Goal: Information Seeking & Learning: Learn about a topic

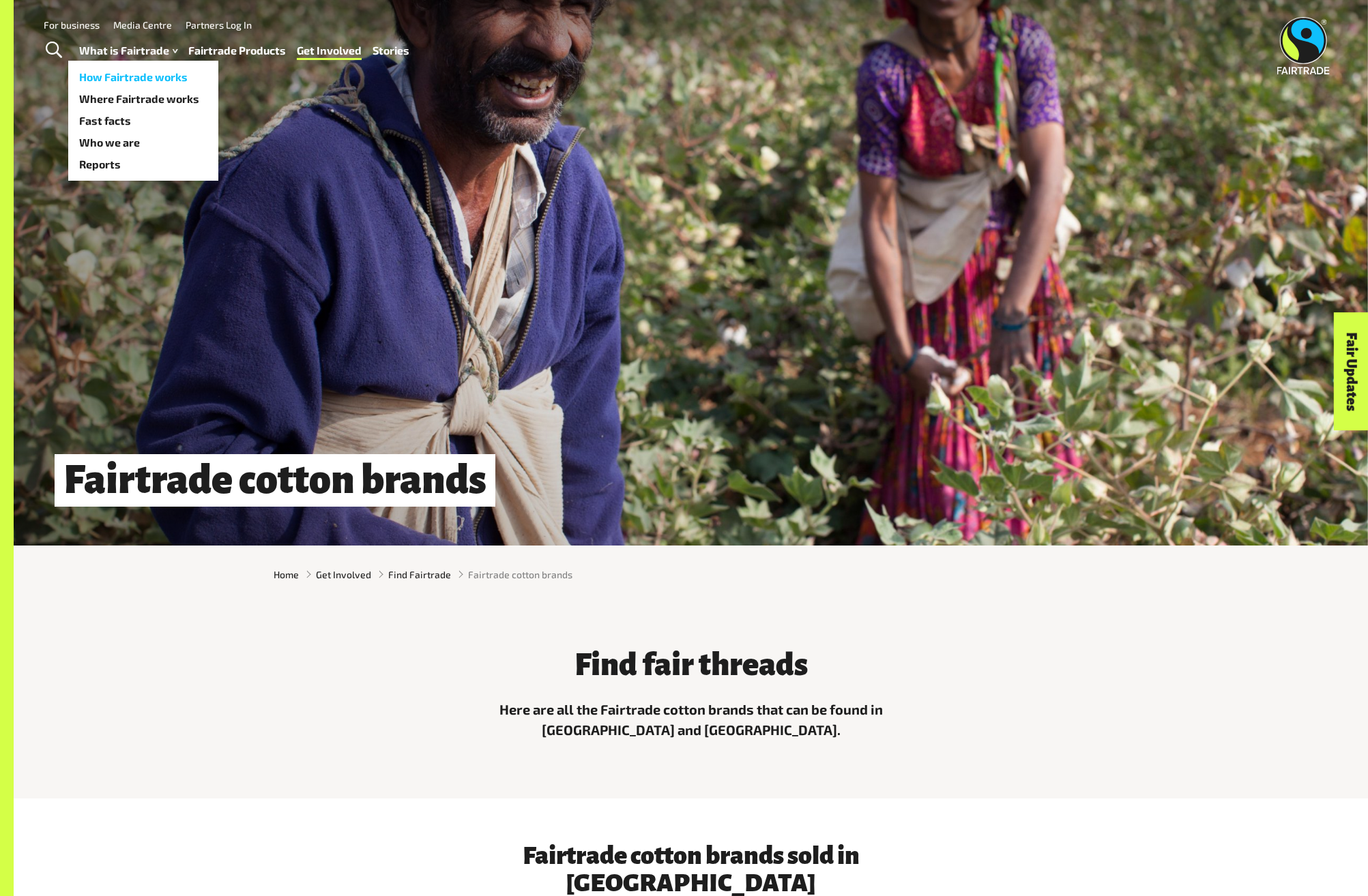
click at [147, 78] on link "How Fairtrade works" at bounding box center [144, 77] width 150 height 22
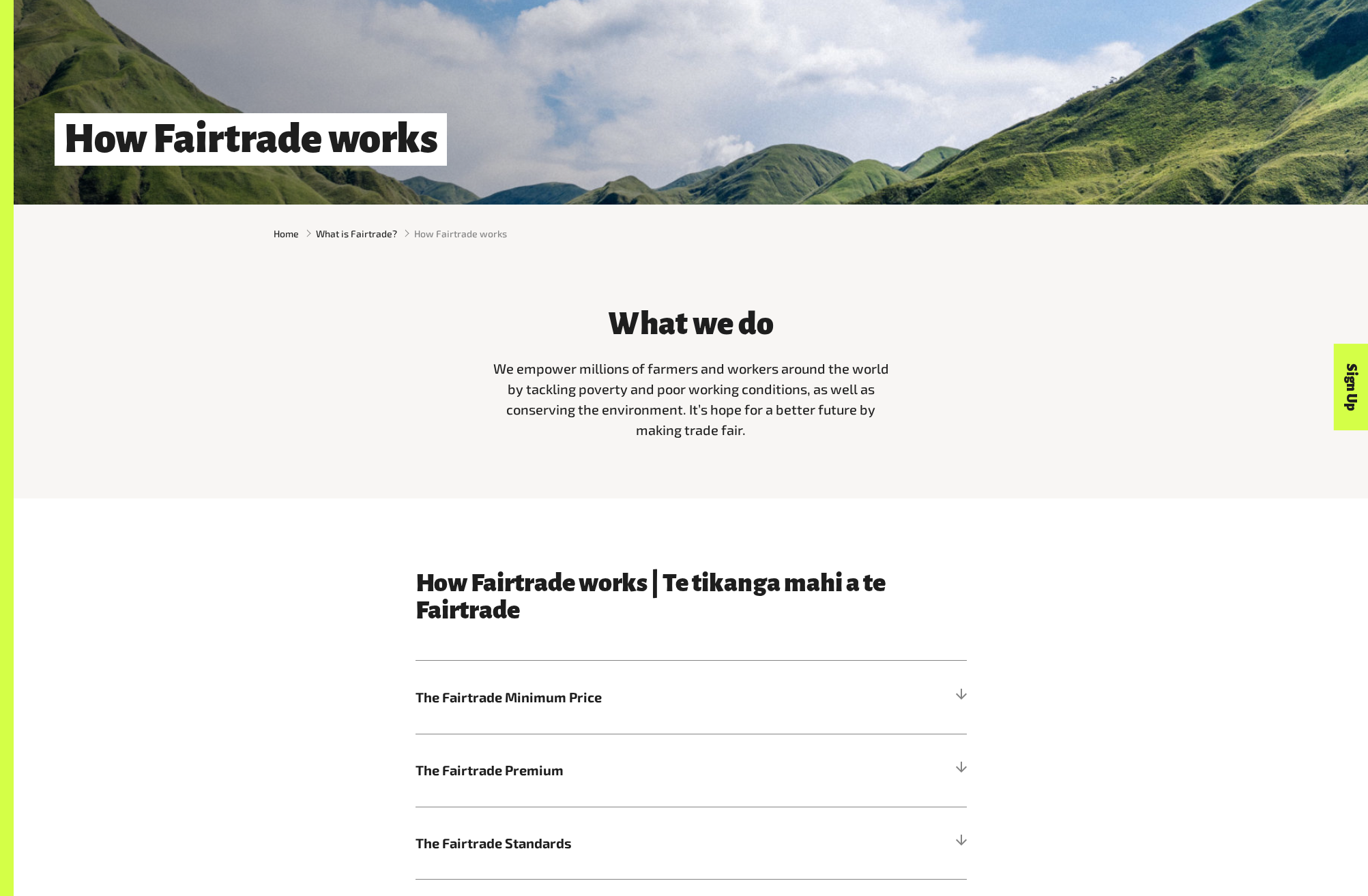
scroll to position [546, 0]
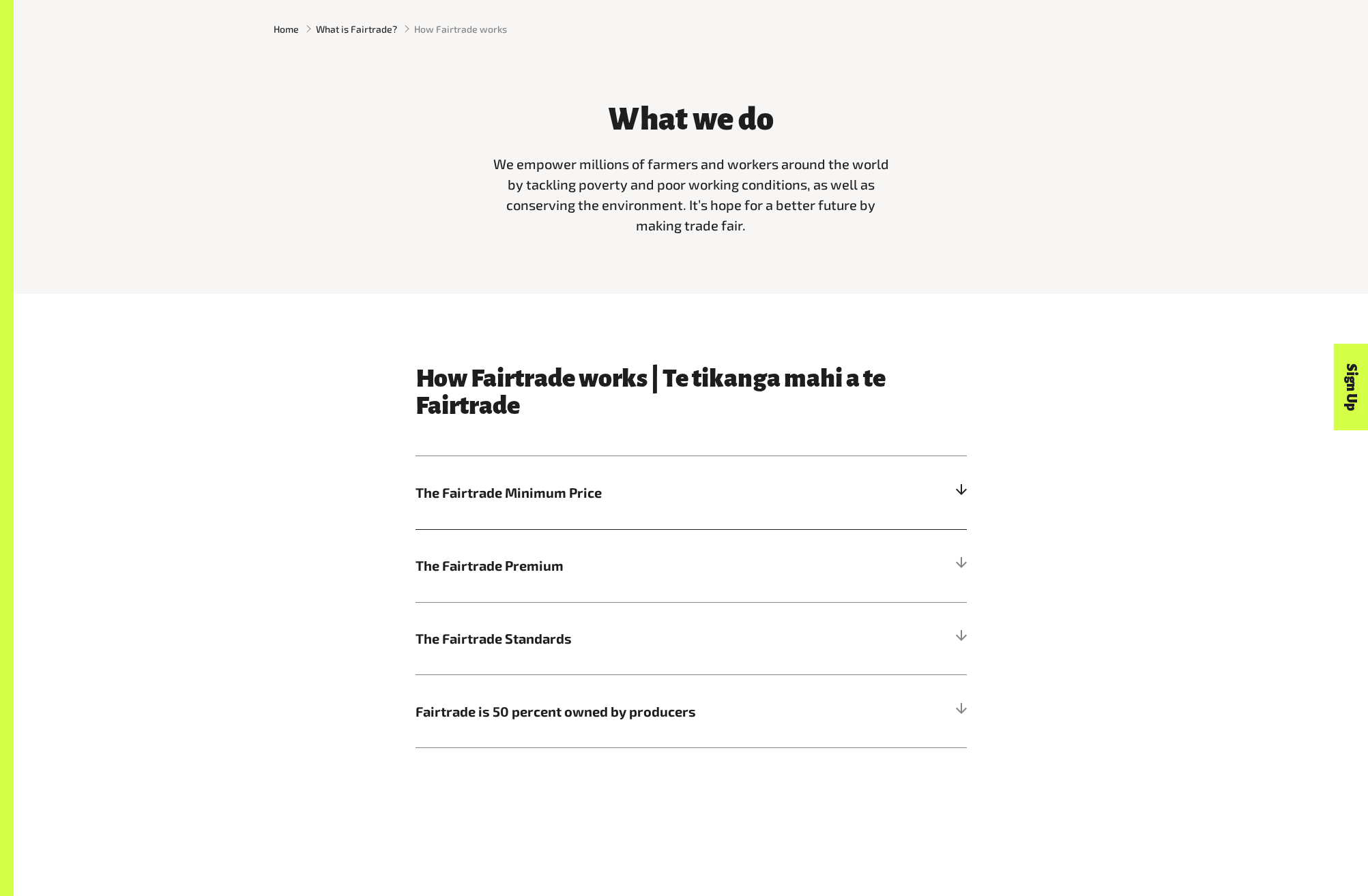
click at [958, 492] on div at bounding box center [960, 492] width 13 height 13
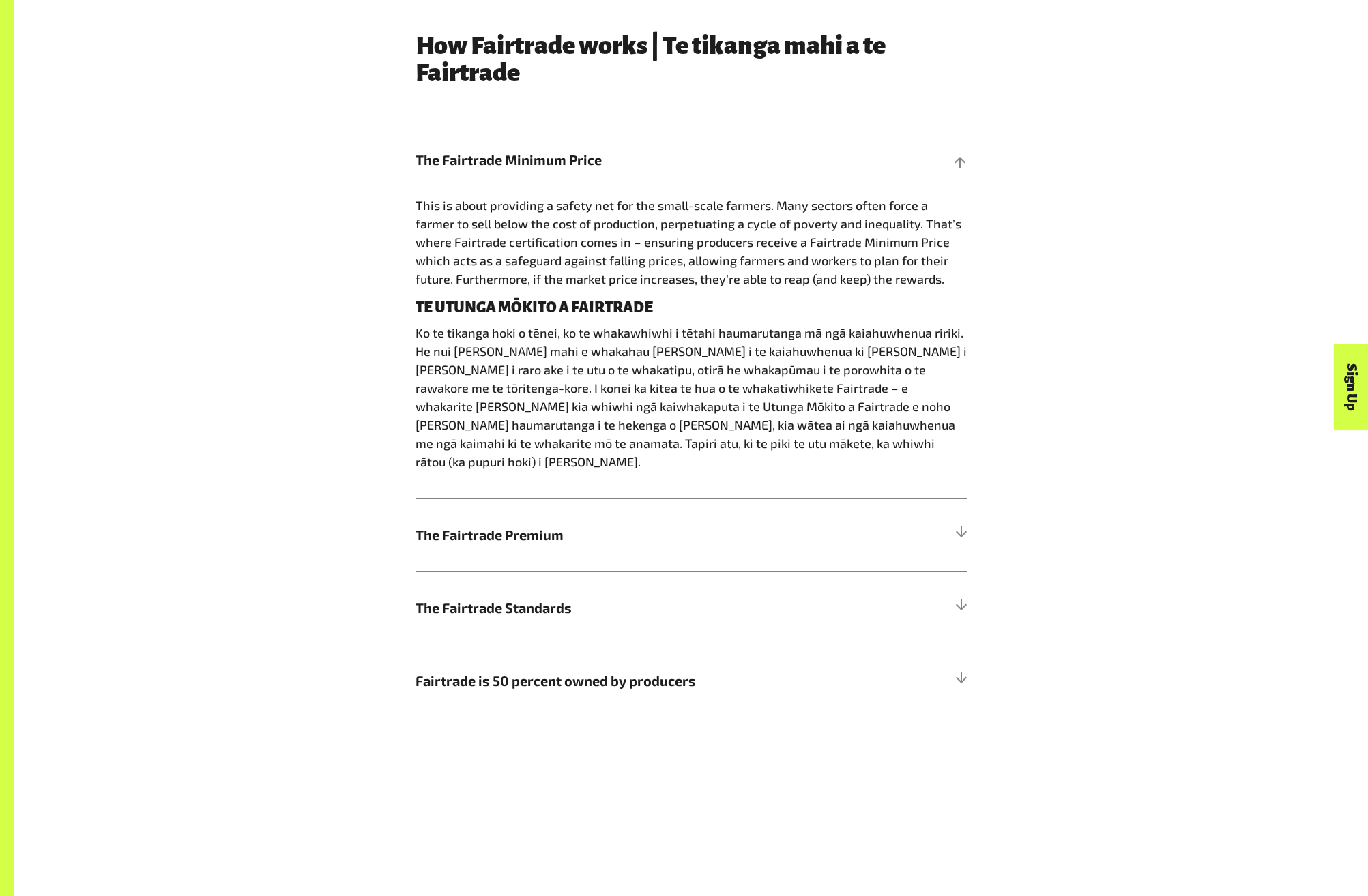
scroll to position [886, 0]
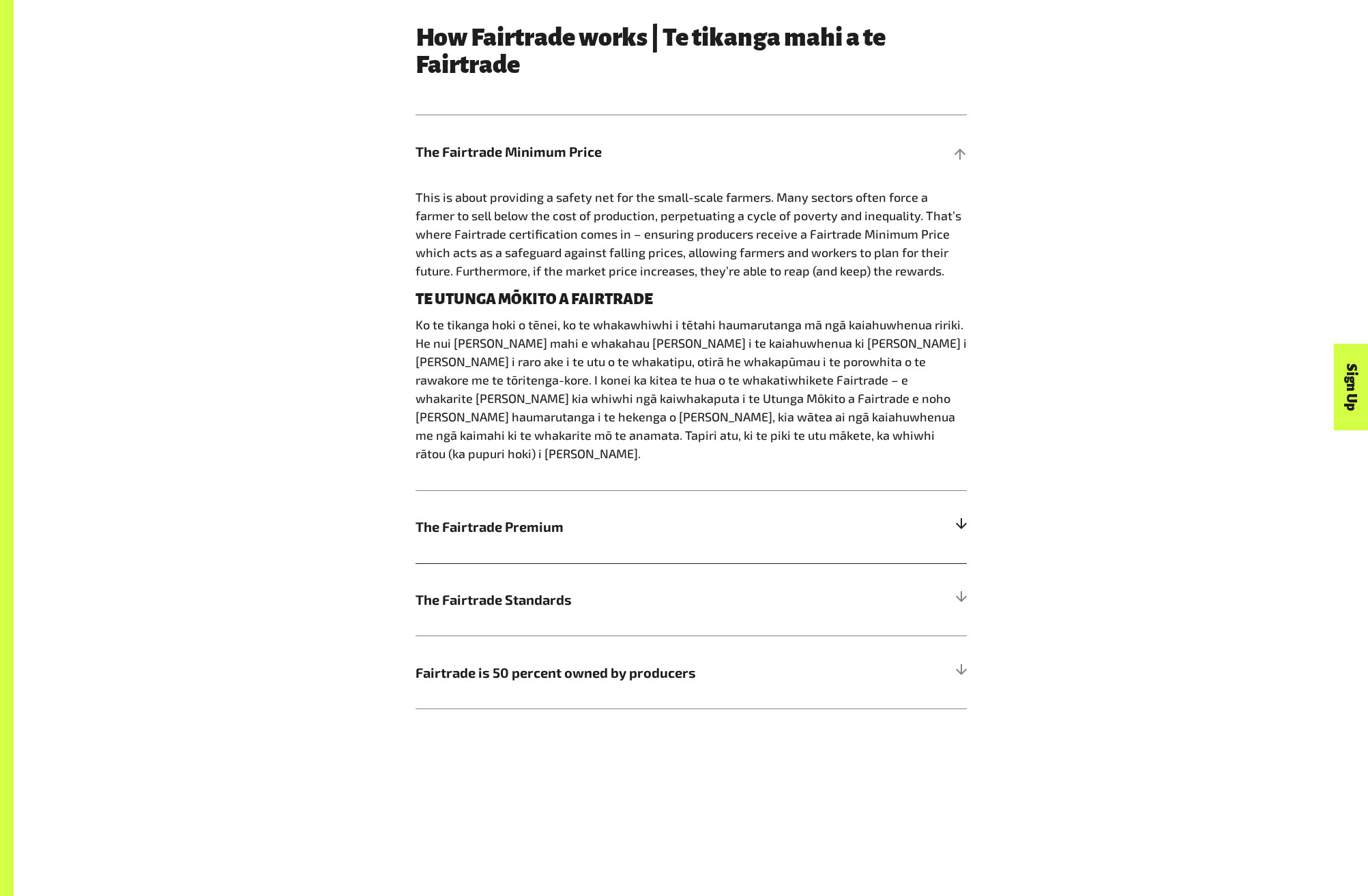
click at [960, 520] on div at bounding box center [960, 526] width 13 height 13
